Goal: Information Seeking & Learning: Learn about a topic

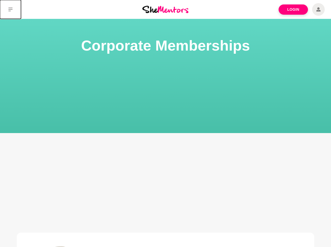
click at [10, 9] on icon at bounding box center [10, 10] width 4 height 4
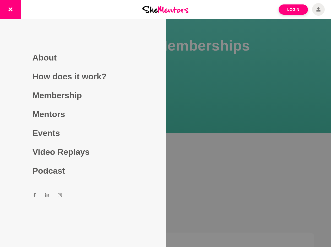
click at [166, 141] on div at bounding box center [165, 123] width 331 height 247
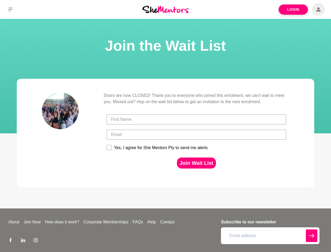
click at [166, 126] on div at bounding box center [196, 119] width 183 height 15
click at [10, 9] on icon at bounding box center [10, 10] width 4 height 4
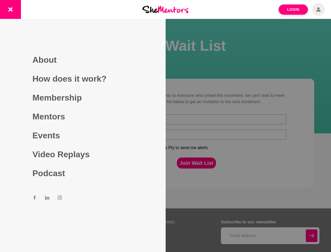
click at [197, 163] on div at bounding box center [165, 126] width 331 height 252
